Goal: Communication & Community: Answer question/provide support

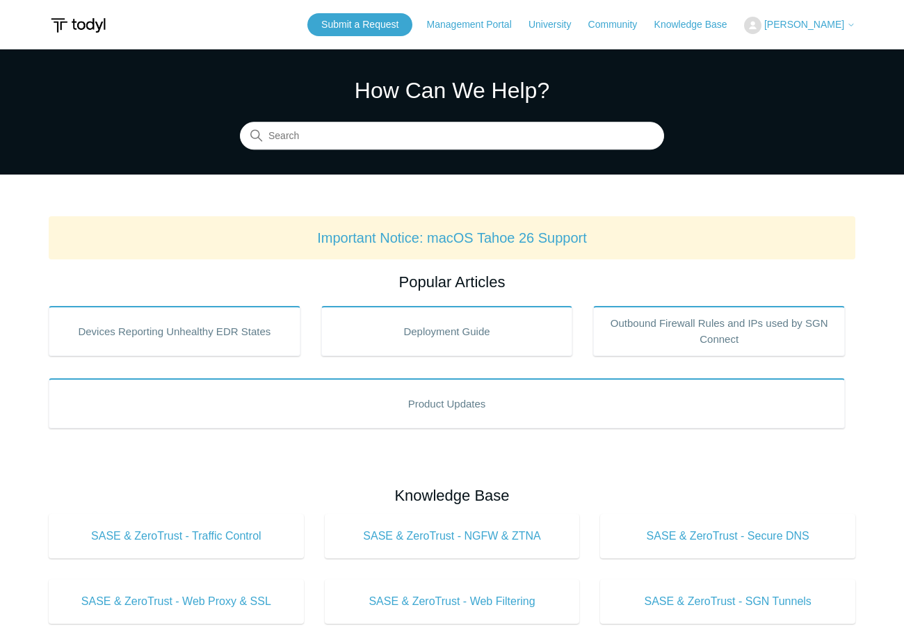
click at [804, 32] on button "[PERSON_NAME]" at bounding box center [799, 25] width 111 height 17
click at [798, 58] on link "My Support Requests" at bounding box center [787, 54] width 136 height 24
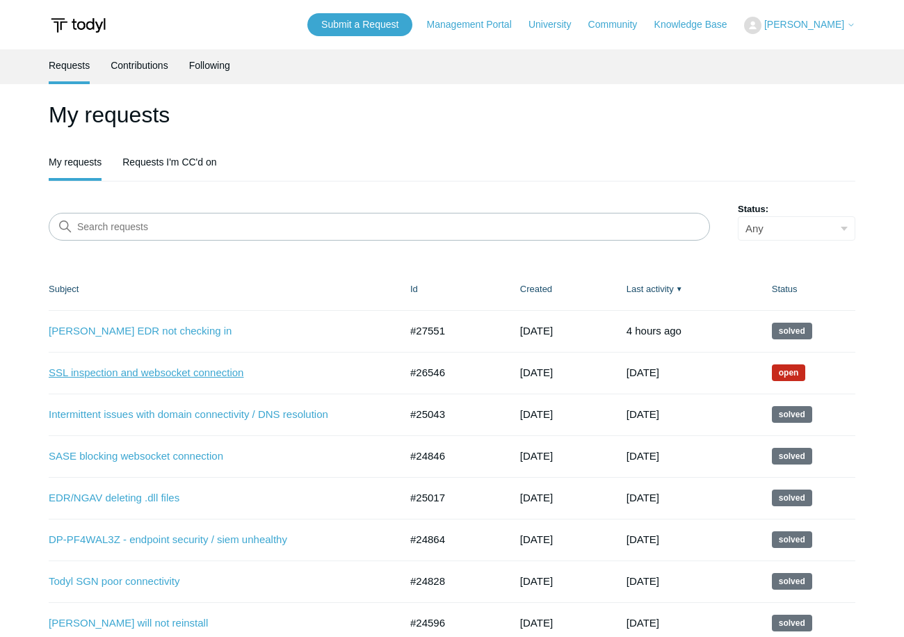
click at [193, 373] on link "SSL inspection and websocket connection" at bounding box center [214, 373] width 330 height 16
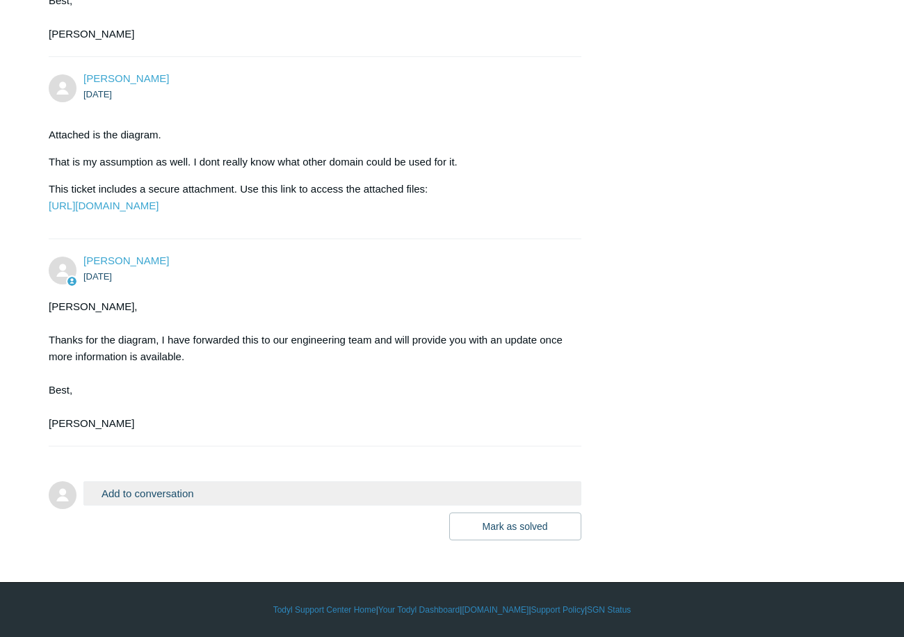
scroll to position [3689, 0]
click at [347, 498] on button "Add to conversation" at bounding box center [332, 493] width 498 height 24
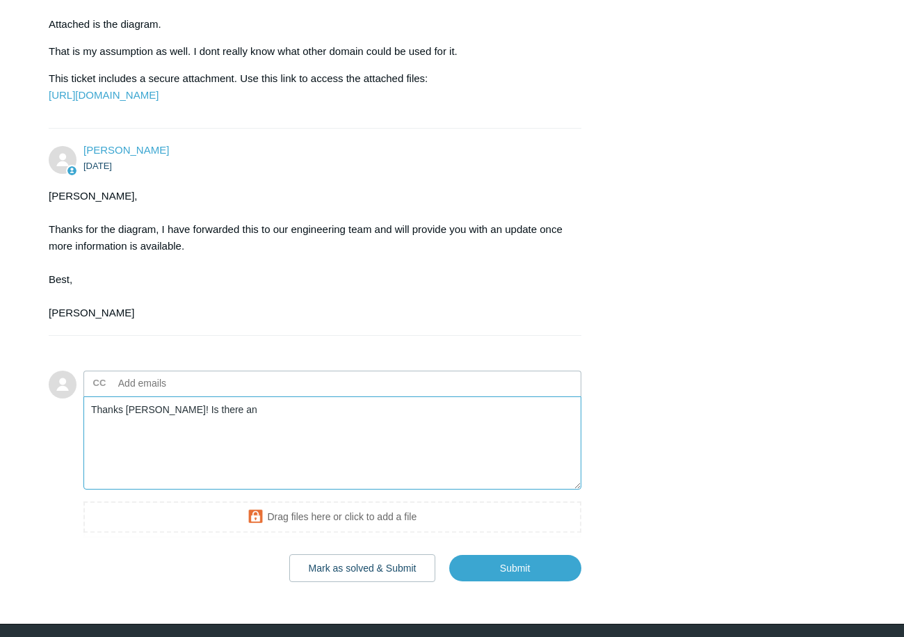
click at [338, 490] on textarea "Thanks Kris! Is there an" at bounding box center [332, 443] width 498 height 94
click at [338, 490] on textarea "Thanks Kris! Is there anything specific I can tr" at bounding box center [332, 443] width 498 height 94
click at [490, 490] on textarea "Thanks Kris! Is there anything specific I can try and ask of Curve that would h…" at bounding box center [332, 443] width 498 height 94
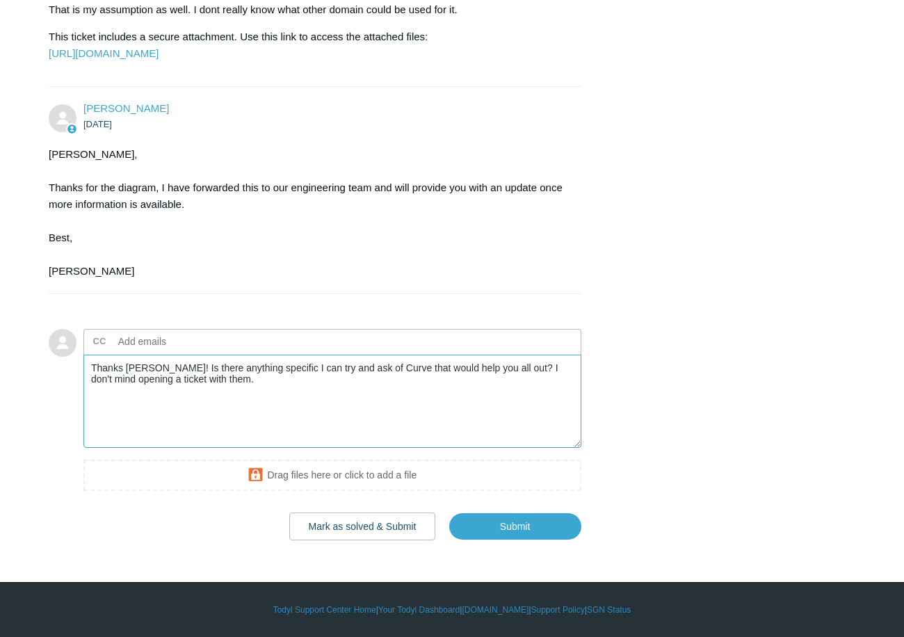
scroll to position [3841, 0]
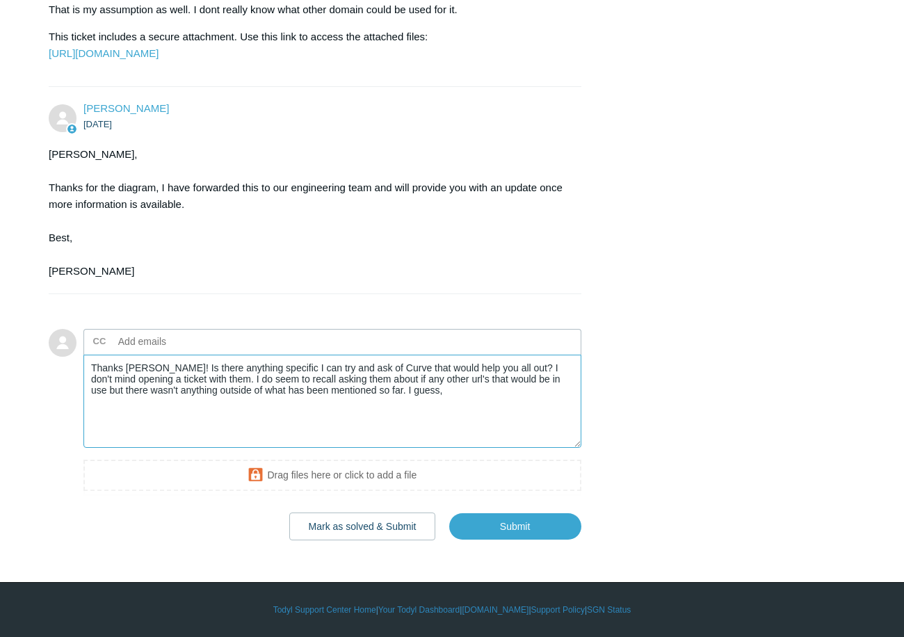
click at [490, 367] on textarea "Thanks Kris! Is there anything specific I can try and ask of Curve that would h…" at bounding box center [332, 402] width 498 height 94
drag, startPoint x: 302, startPoint y: 382, endPoint x: 133, endPoint y: 373, distance: 169.8
click at [131, 374] on textarea "Thanks Kris! Is there anything specific I can try and ask of Curve that would h…" at bounding box center [332, 402] width 498 height 94
drag, startPoint x: 324, startPoint y: 391, endPoint x: 280, endPoint y: 386, distance: 44.1
click at [280, 386] on textarea "Thanks Kris! Is there anything specific I can try and ask of Curve that would h…" at bounding box center [332, 402] width 498 height 94
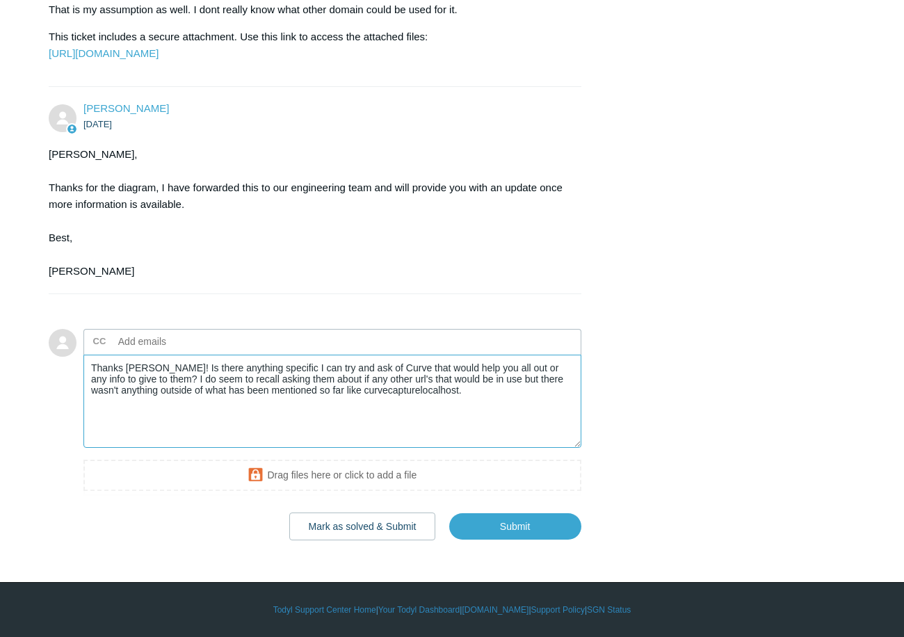
click at [497, 371] on textarea "Thanks Kris! Is there anything specific I can try and ask of Curve that would h…" at bounding box center [332, 402] width 498 height 94
drag, startPoint x: 139, startPoint y: 379, endPoint x: 103, endPoint y: 378, distance: 36.2
click at [103, 378] on textarea "Thanks Kris! Is there anything specific I can try and ask of Curve that would h…" at bounding box center [332, 402] width 498 height 94
drag, startPoint x: 165, startPoint y: 377, endPoint x: 83, endPoint y: 379, distance: 82.8
click at [83, 379] on form "Add to conversation CC Add emails Thanks Kris! Is there anything specific I can…" at bounding box center [315, 424] width 533 height 232
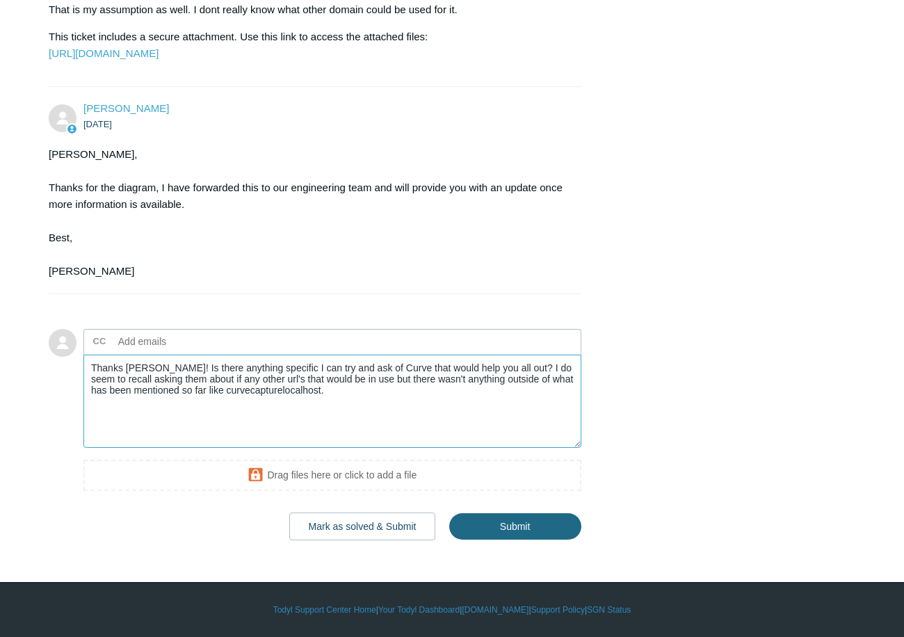
type textarea "Thanks Kris! Is there anything specific I can try and ask of Curve that would h…"
click at [500, 529] on input "Submit" at bounding box center [515, 526] width 132 height 28
